Goal: Task Accomplishment & Management: Use online tool/utility

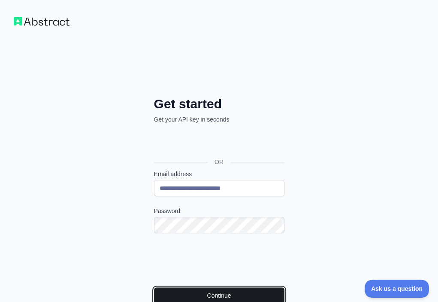
click at [165, 287] on button "Continue" at bounding box center [219, 295] width 130 height 16
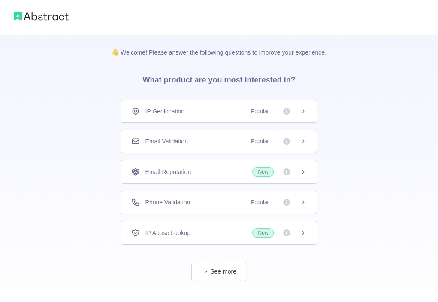
click at [211, 136] on div "Email Validation Popular" at bounding box center [219, 141] width 196 height 23
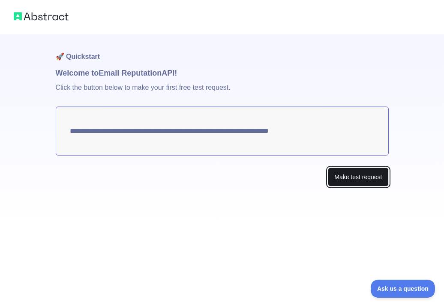
click at [371, 181] on button "Make test request" at bounding box center [358, 176] width 60 height 19
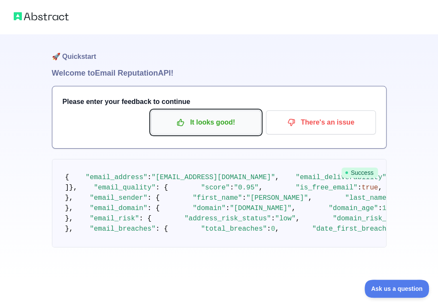
click at [220, 123] on p "It looks good!" at bounding box center [205, 122] width 97 height 15
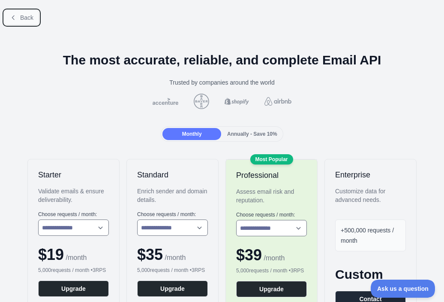
click at [27, 17] on span "Back" at bounding box center [26, 17] width 13 height 7
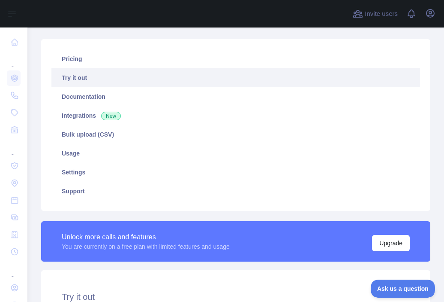
scroll to position [172, 0]
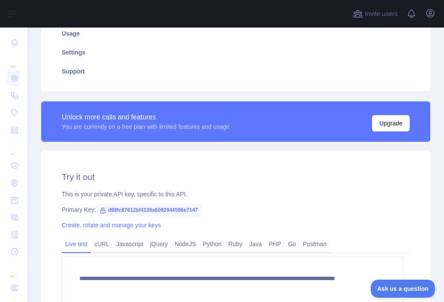
click at [156, 211] on span "d98fc87612bf4136a6092944596e7147" at bounding box center [149, 209] width 106 height 13
copy span "d98fc87612bf4136a6092944596e7147"
